Goal: Entertainment & Leisure: Consume media (video, audio)

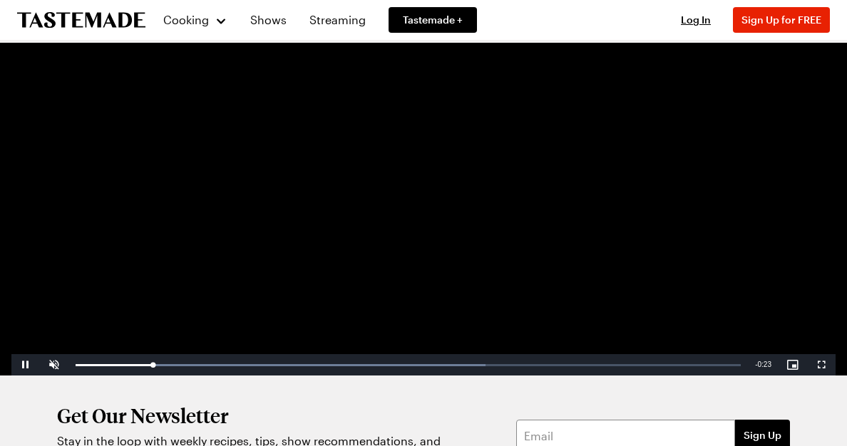
scroll to position [160, 0]
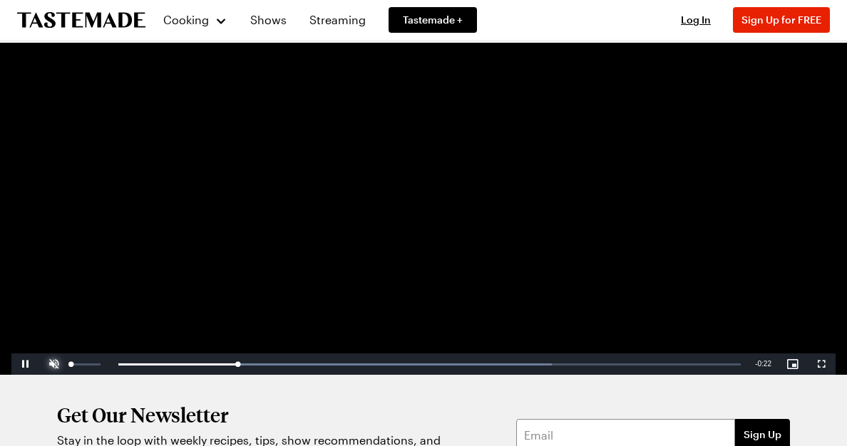
click at [55, 364] on span "Video Player" at bounding box center [54, 364] width 29 height 0
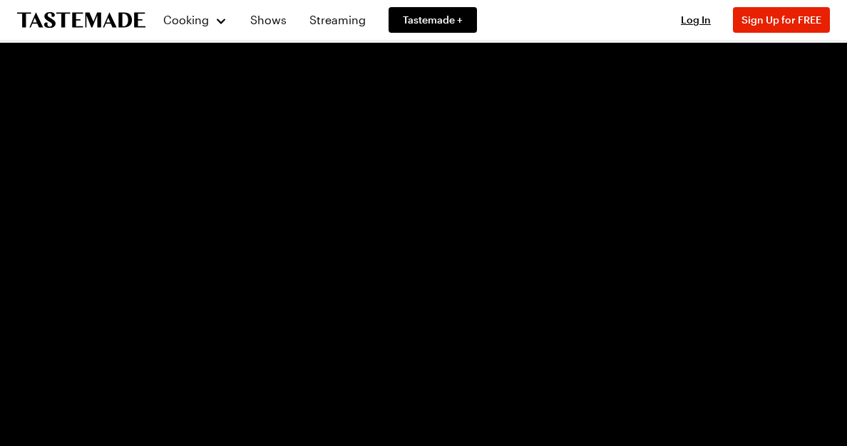
scroll to position [87, 0]
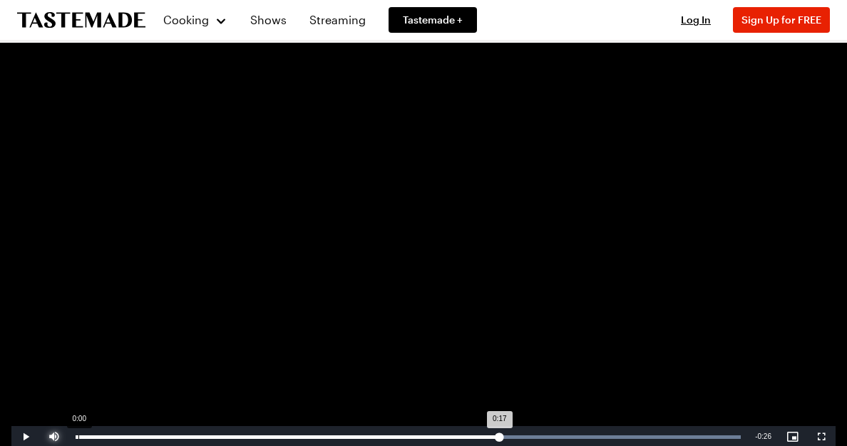
click at [78, 437] on div "0:00" at bounding box center [78, 438] width 1 height 4
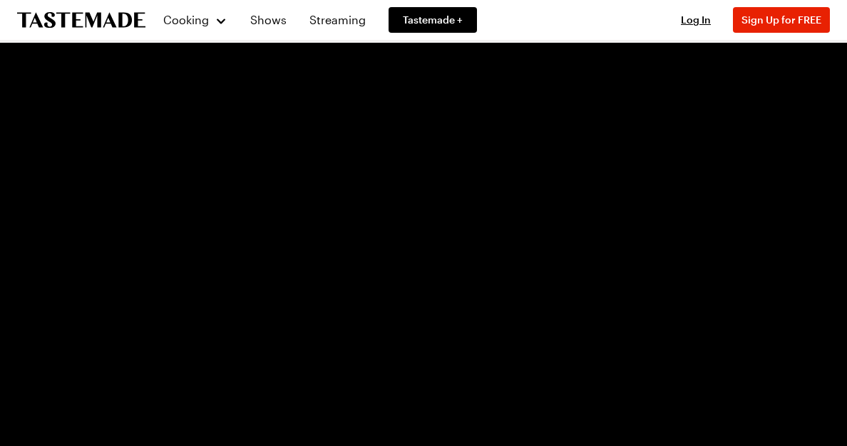
scroll to position [0, 0]
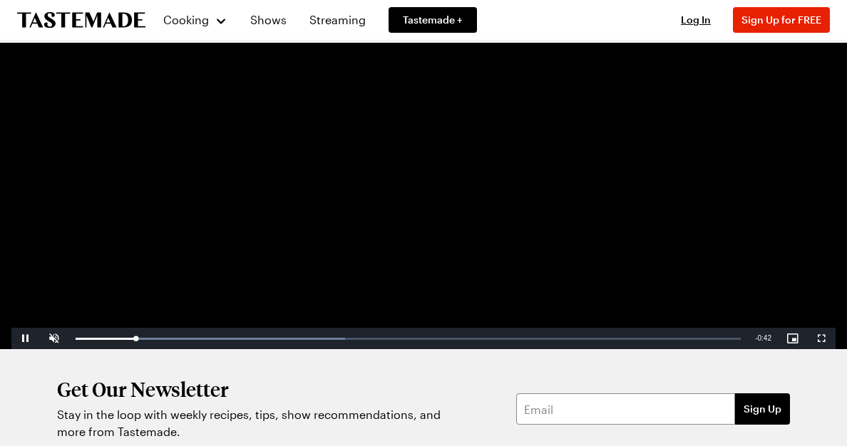
scroll to position [185, 0]
click at [56, 339] on span "Video Player" at bounding box center [54, 339] width 29 height 0
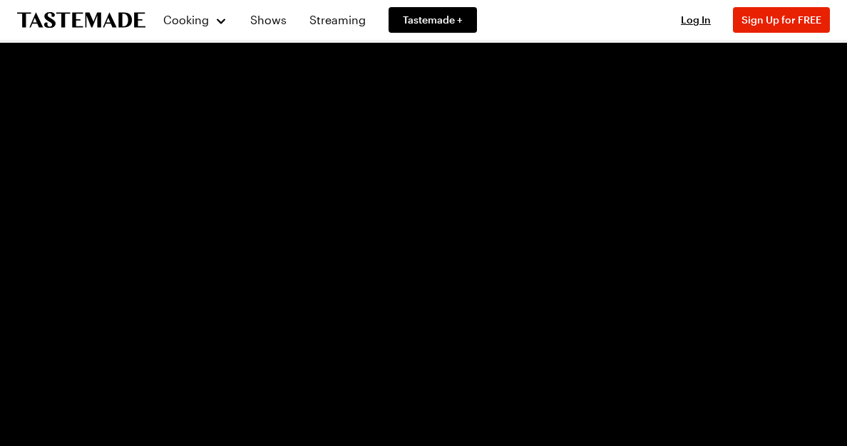
scroll to position [67, 0]
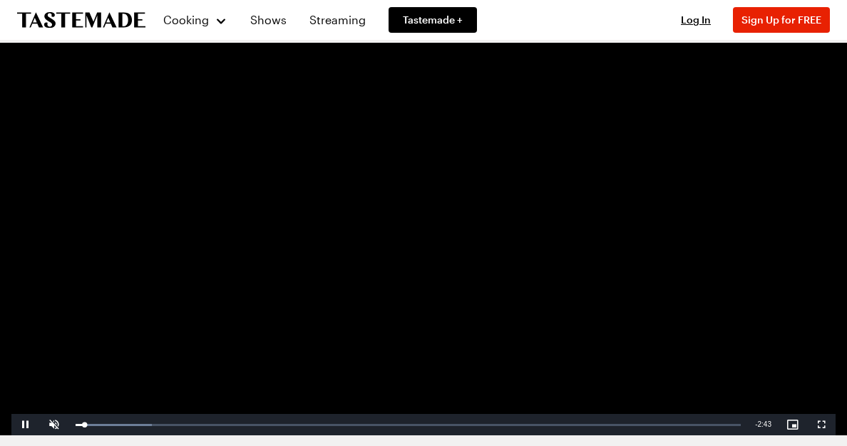
scroll to position [99, 0]
click at [54, 425] on span "Video Player" at bounding box center [54, 425] width 29 height 0
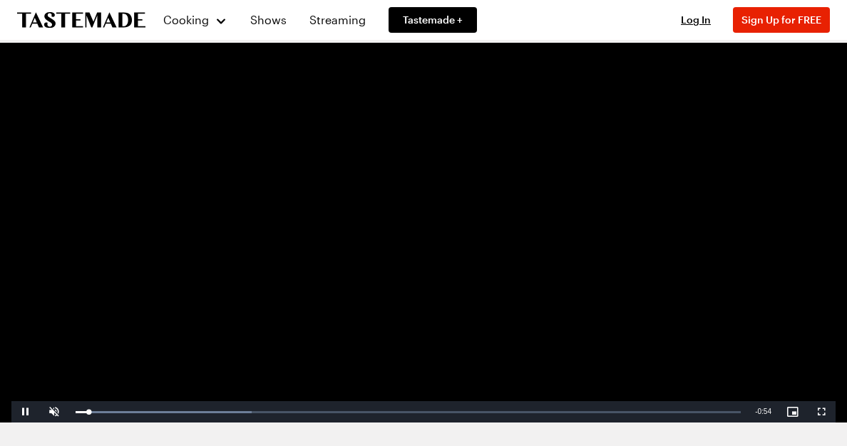
scroll to position [112, 0]
click at [51, 412] on span "Video Player" at bounding box center [54, 412] width 29 height 0
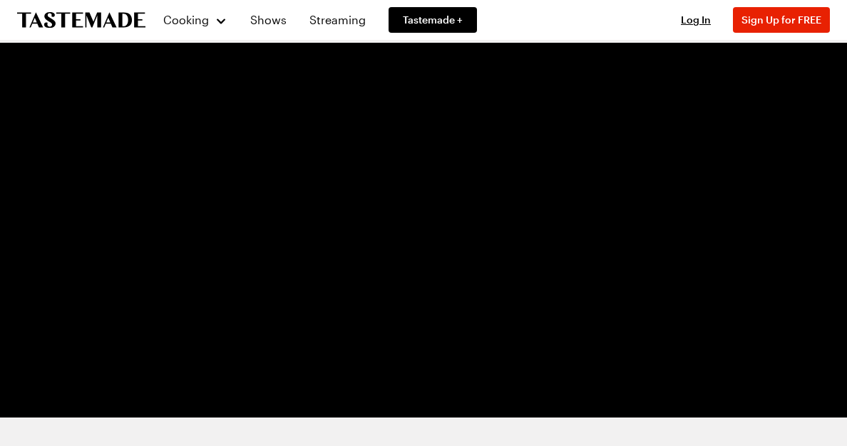
click at [140, 173] on video "Video Player" at bounding box center [423, 185] width 824 height 463
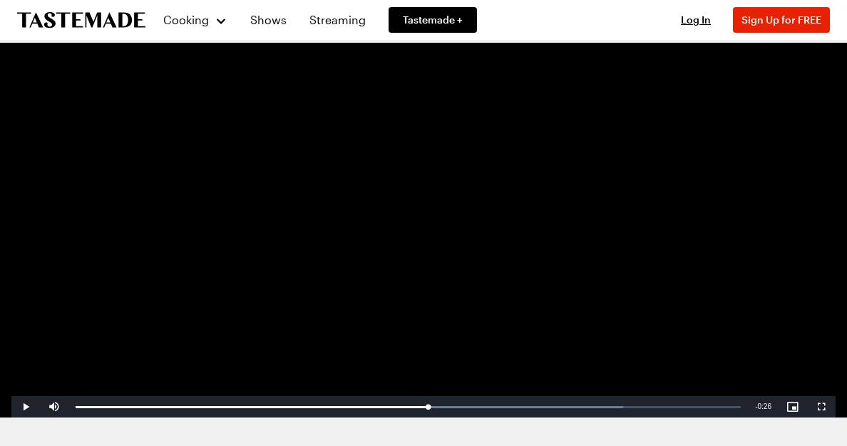
click at [140, 173] on video "Video Player" at bounding box center [423, 185] width 824 height 463
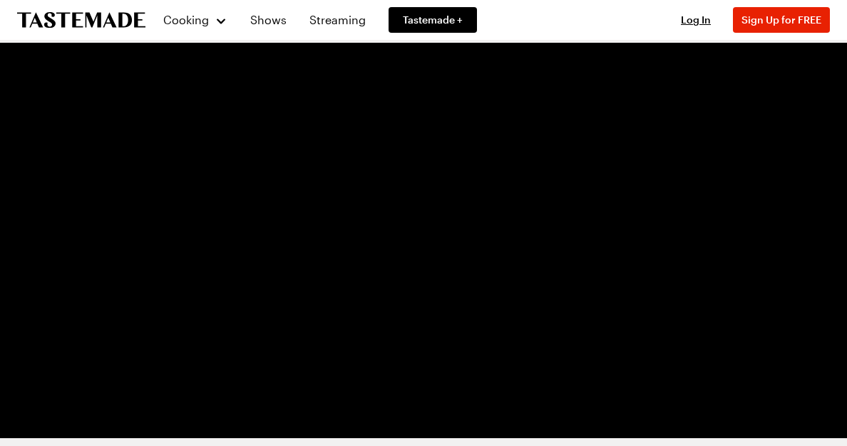
scroll to position [97, 0]
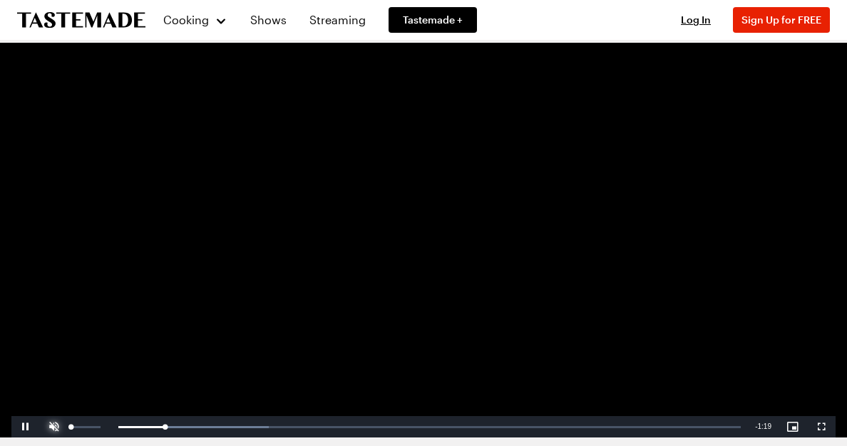
click at [55, 427] on span "Video Player" at bounding box center [54, 427] width 29 height 0
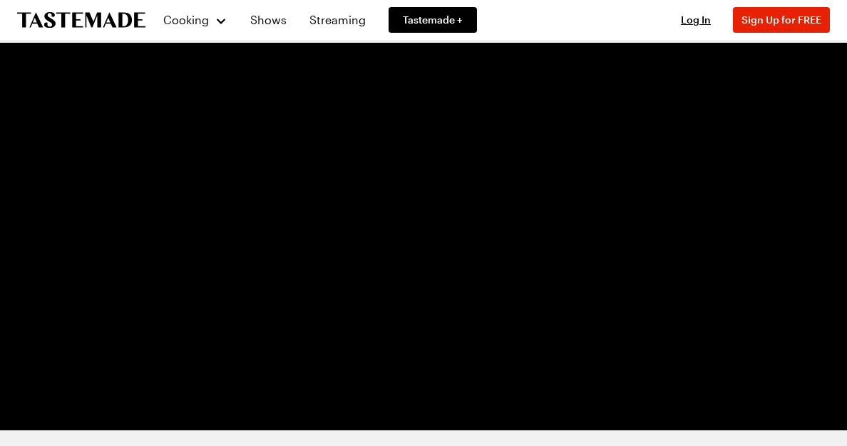
scroll to position [106, 0]
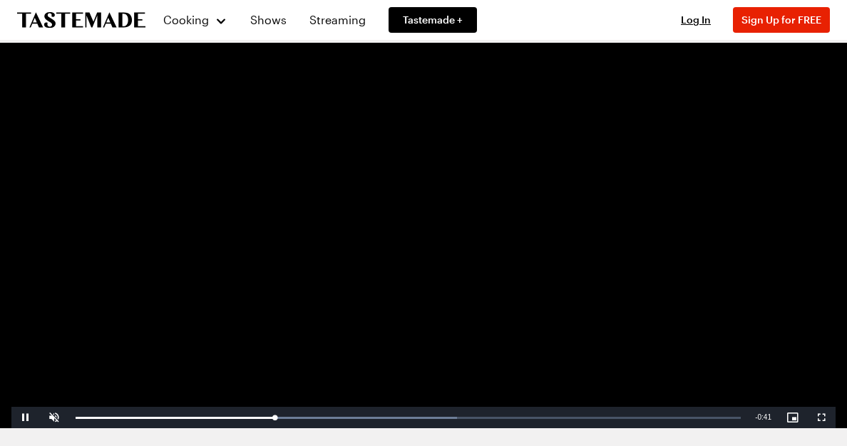
scroll to position [107, 0]
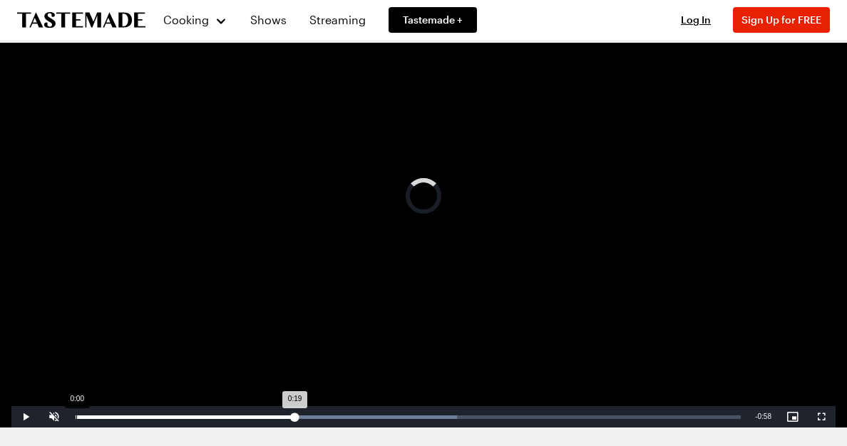
click at [76, 416] on div "Loaded : 57.35% 0:00 0:19" at bounding box center [408, 418] width 665 height 4
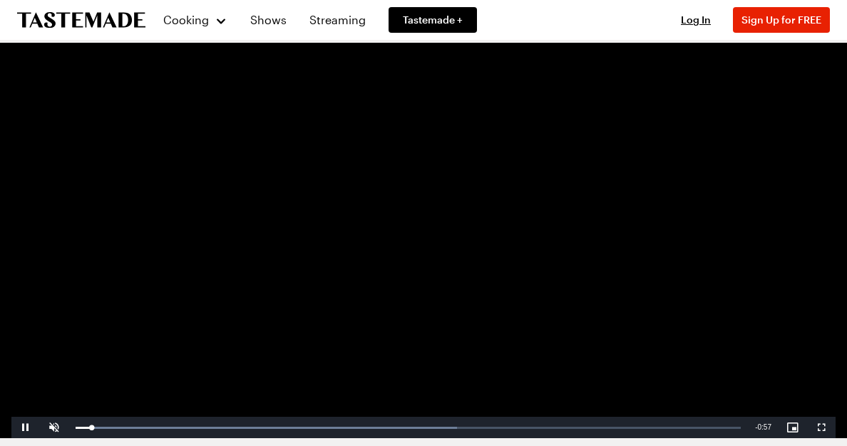
scroll to position [93, 0]
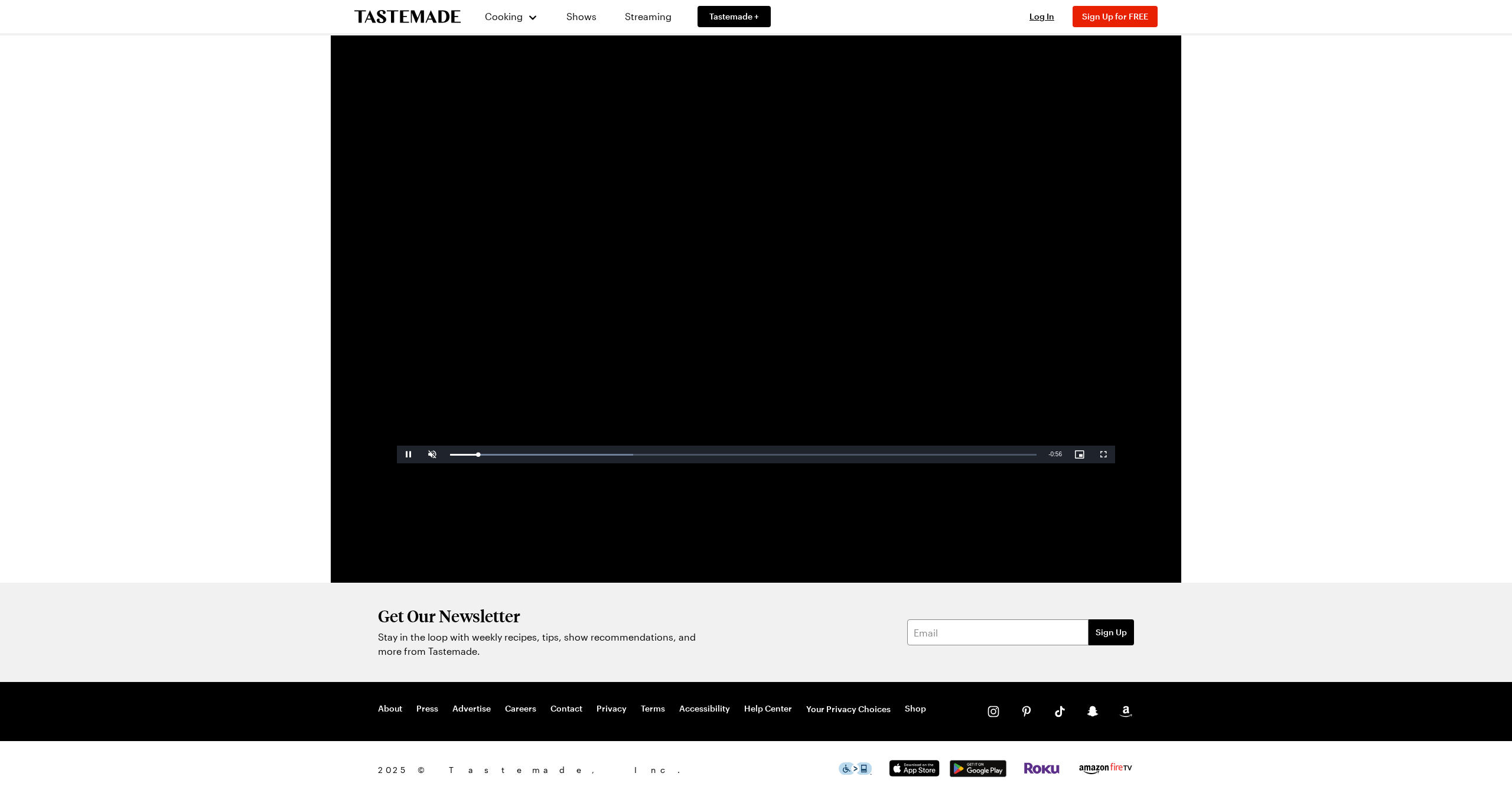
click at [264, 274] on div "Cooking Shows Streaming Tastemade + Log In Sign Up Log In Sign Up for FREE Vide…" at bounding box center [756, 400] width 1512 height 799
